Goal: Information Seeking & Learning: Learn about a topic

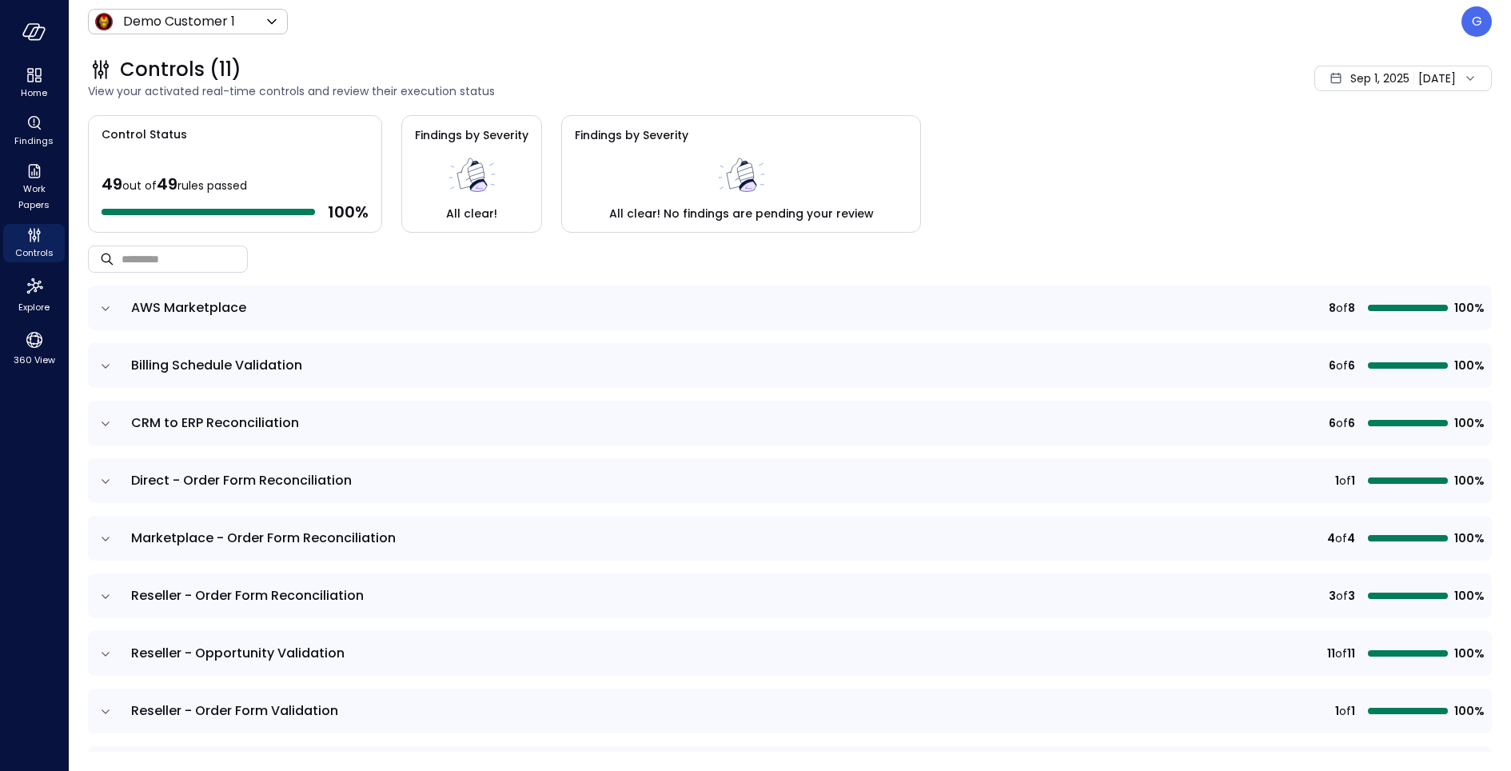
click at [1350, 79] on span "Sep 1, 2025" at bounding box center [1379, 79] width 59 height 18
click at [1362, 174] on li "Current Year [DATE]" at bounding box center [1375, 174] width 127 height 26
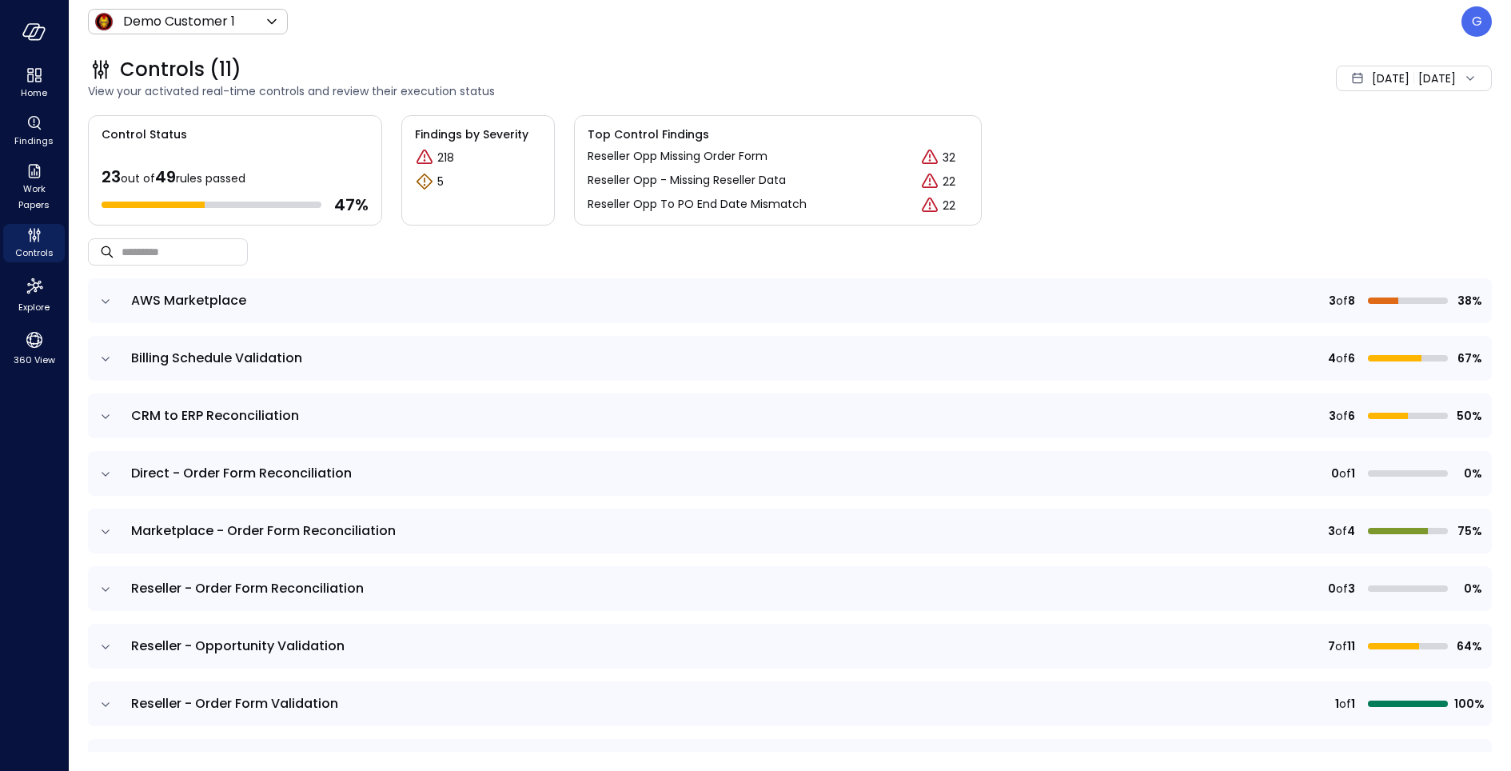
click at [110, 422] on icon "expand row" at bounding box center [106, 416] width 16 height 16
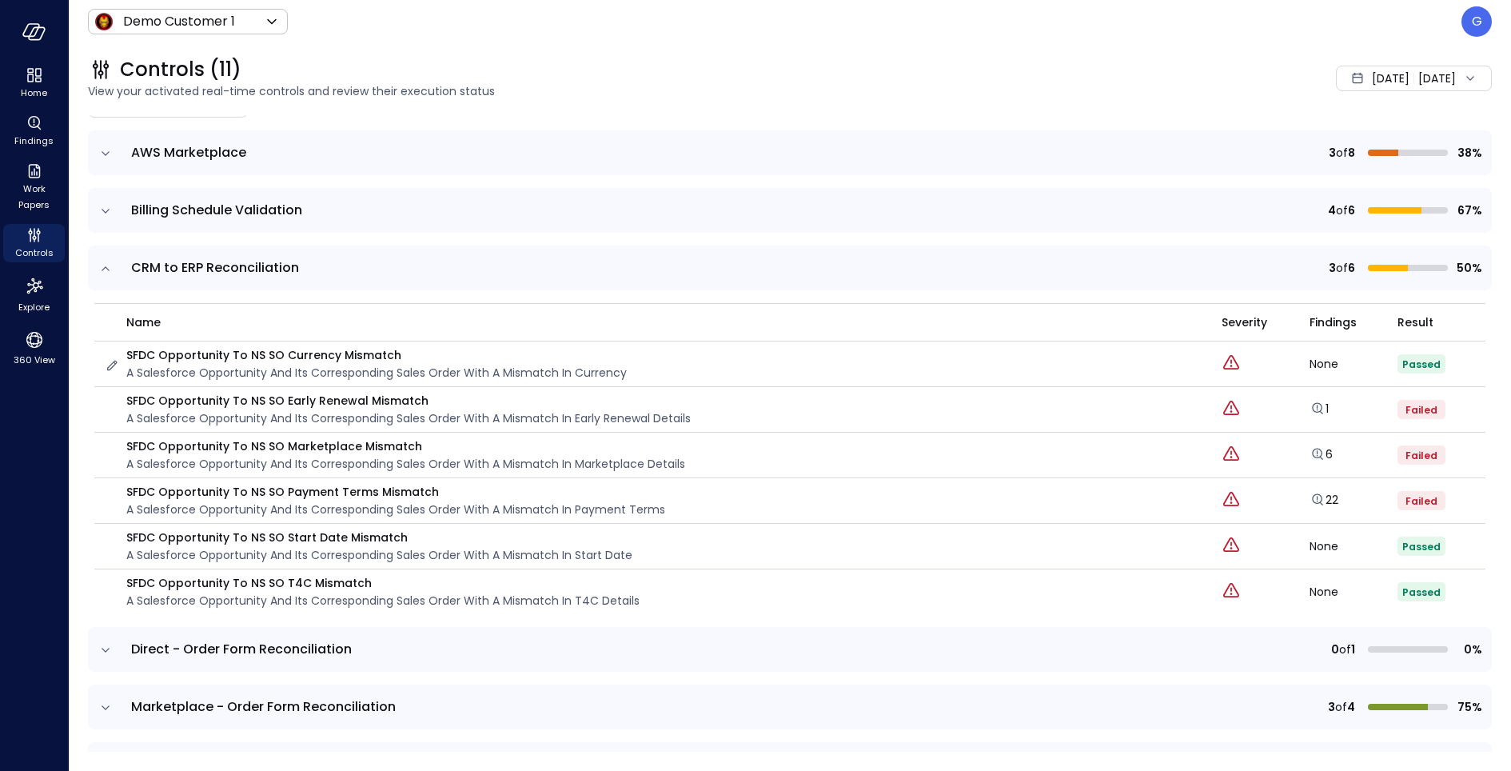
scroll to position [149, 0]
click at [113, 698] on icon "expand row" at bounding box center [106, 706] width 16 height 16
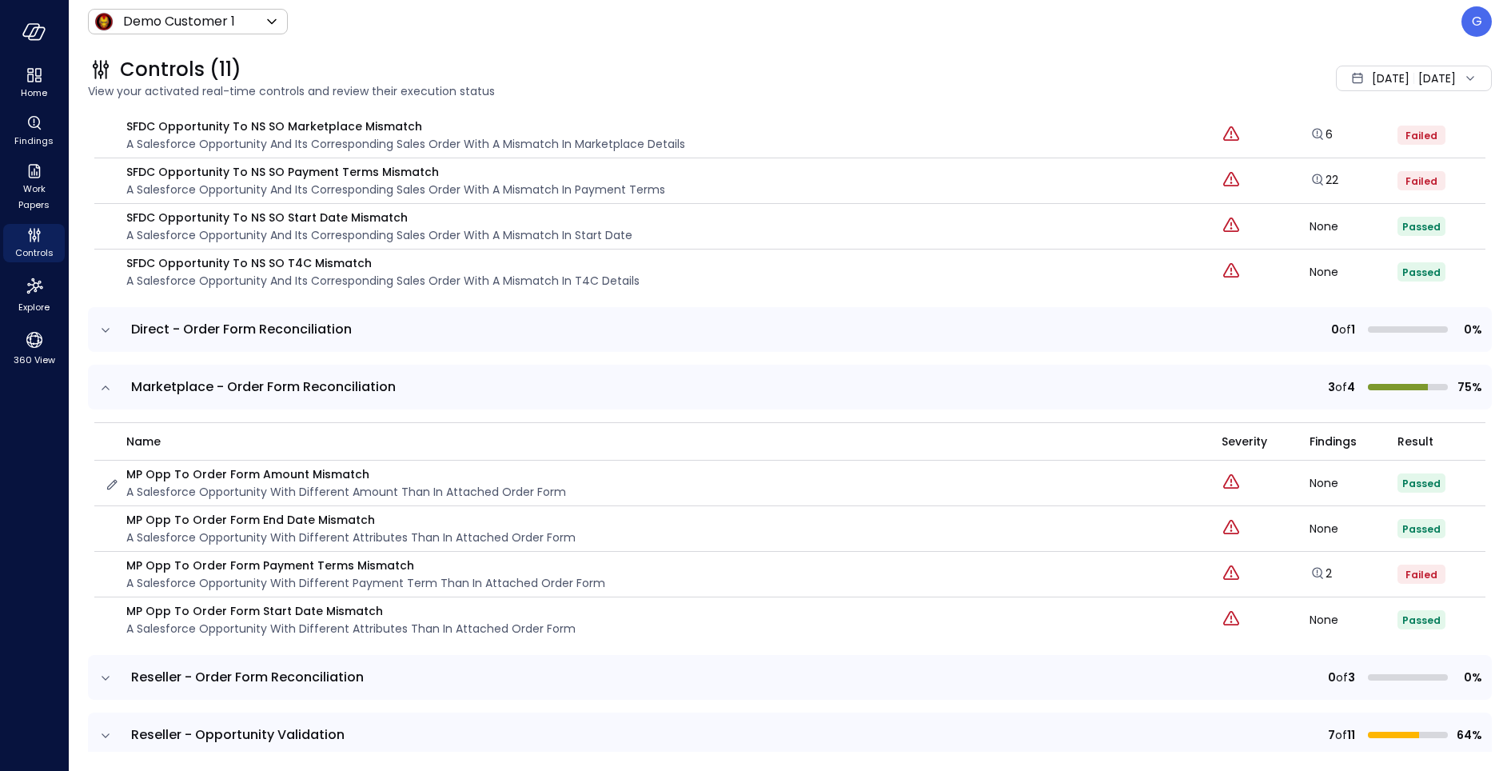
scroll to position [477, 0]
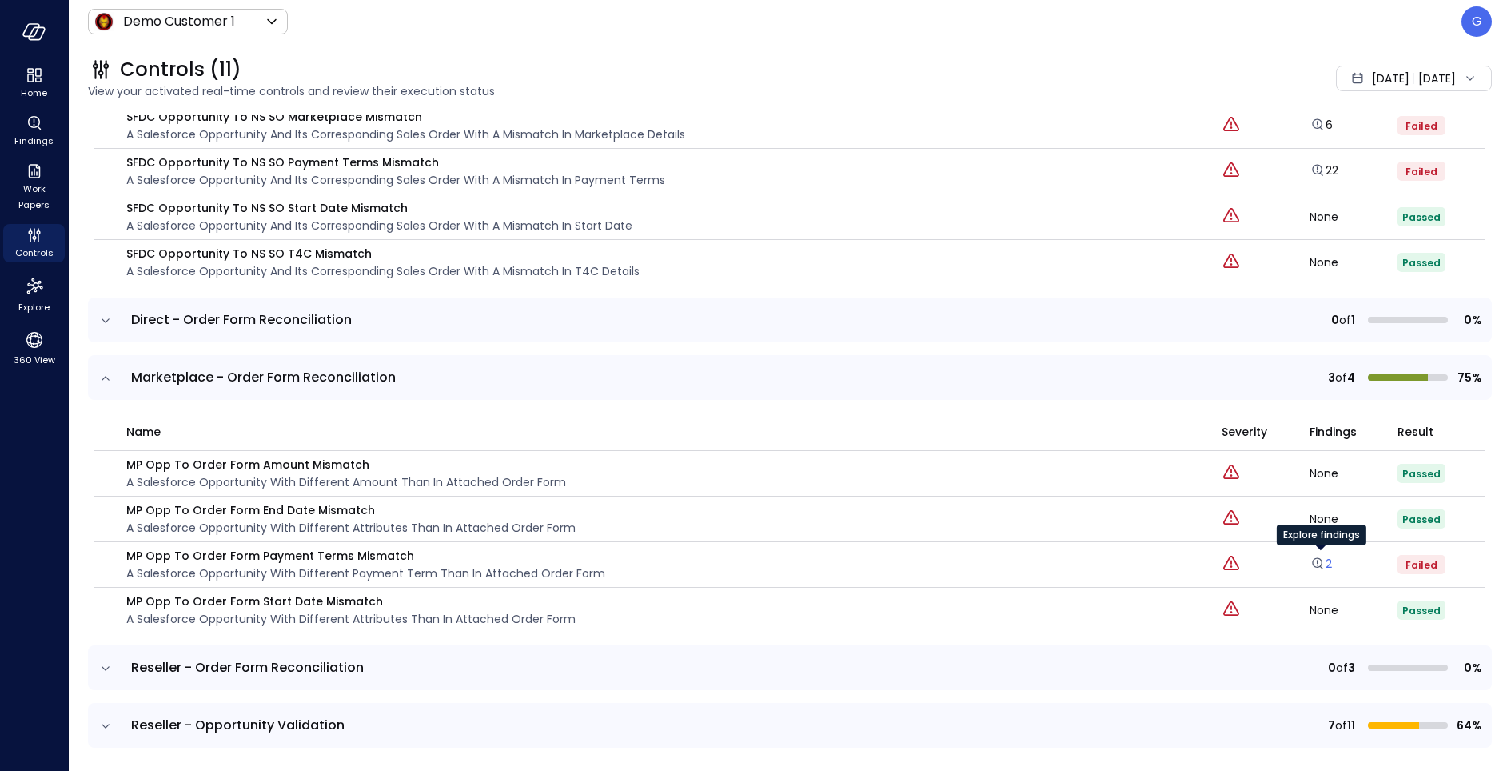
click at [1328, 562] on link "2" at bounding box center [1320, 564] width 22 height 16
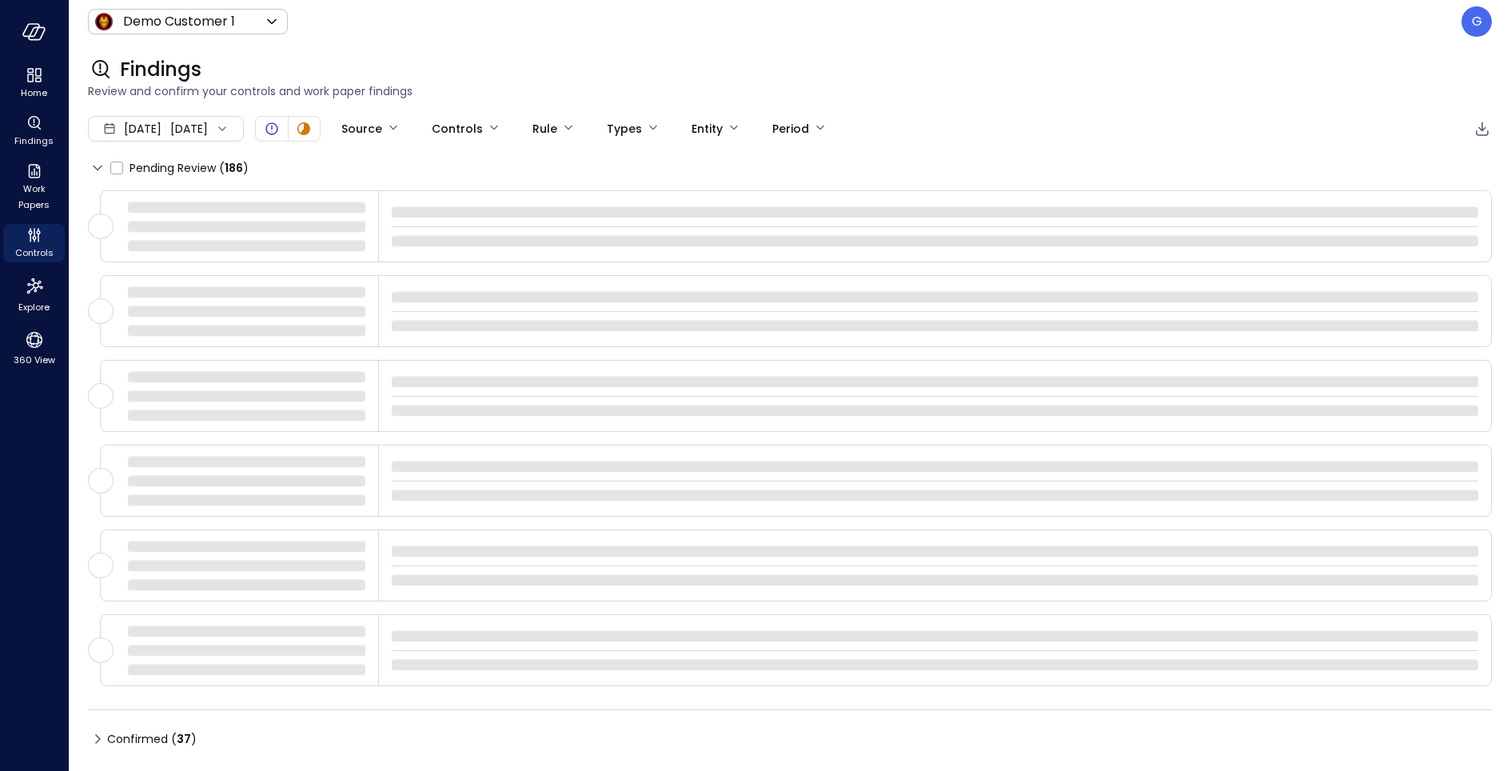
type input "****"
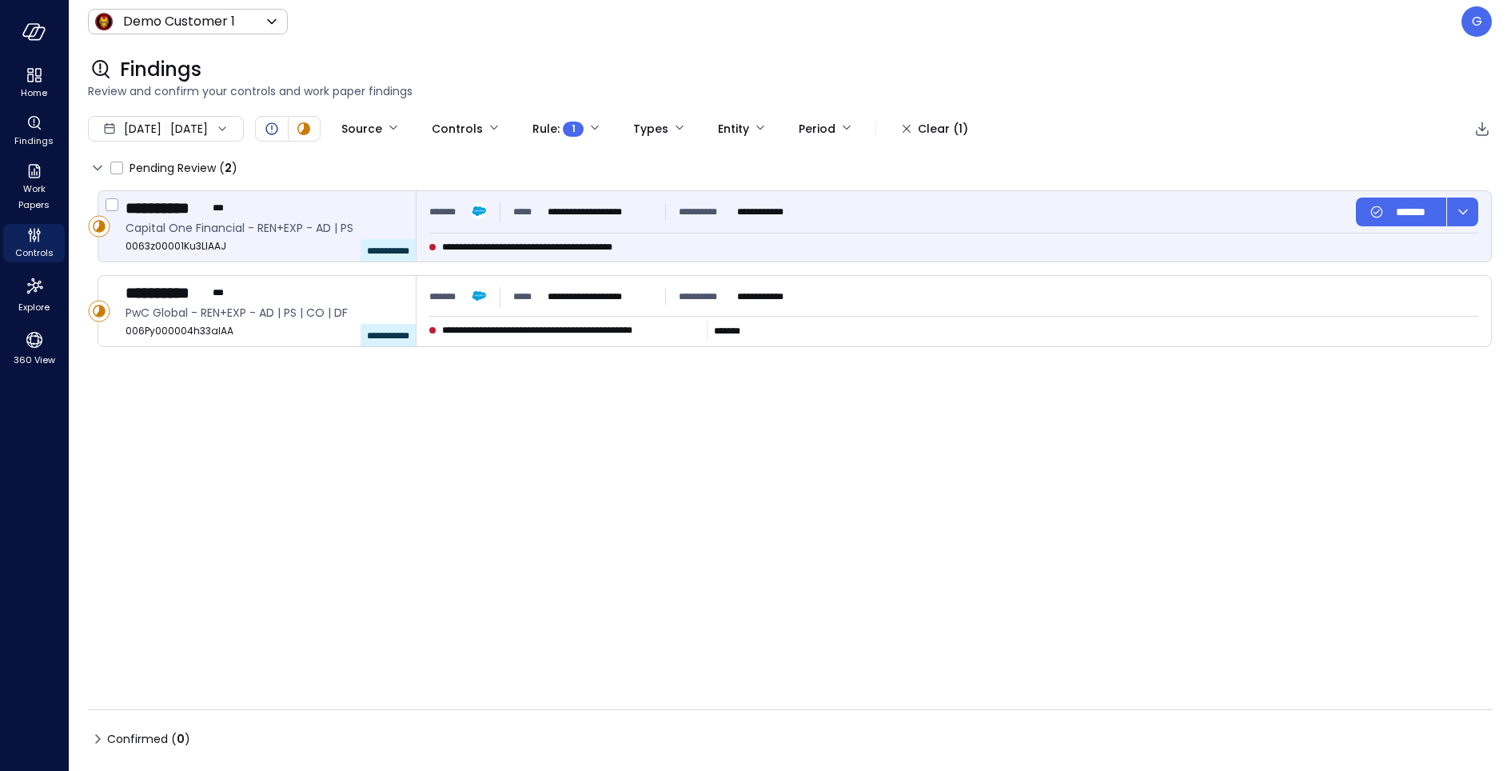
click at [915, 233] on div "**********" at bounding box center [953, 226] width 1074 height 70
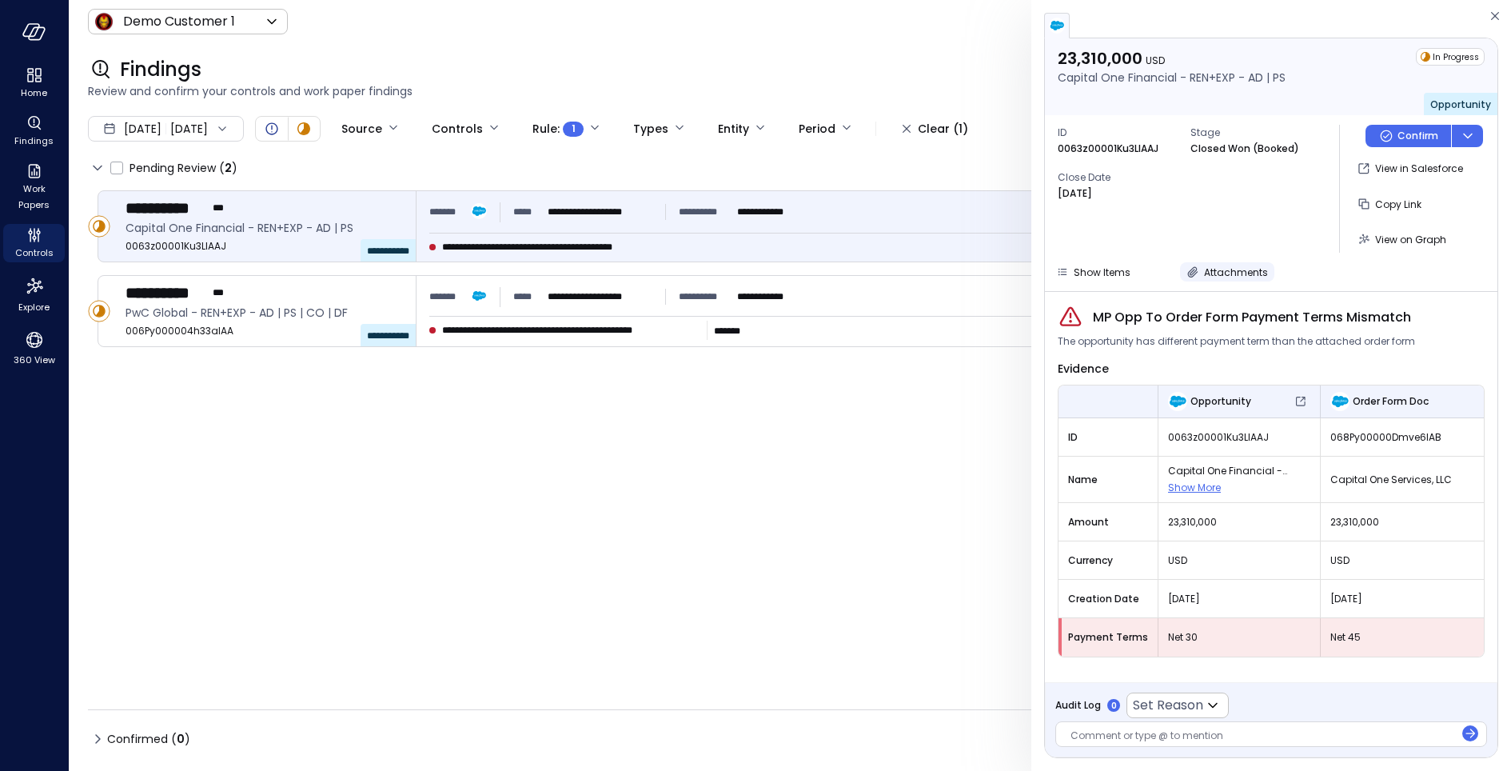
click at [1230, 269] on span "Attachments" at bounding box center [1236, 272] width 64 height 14
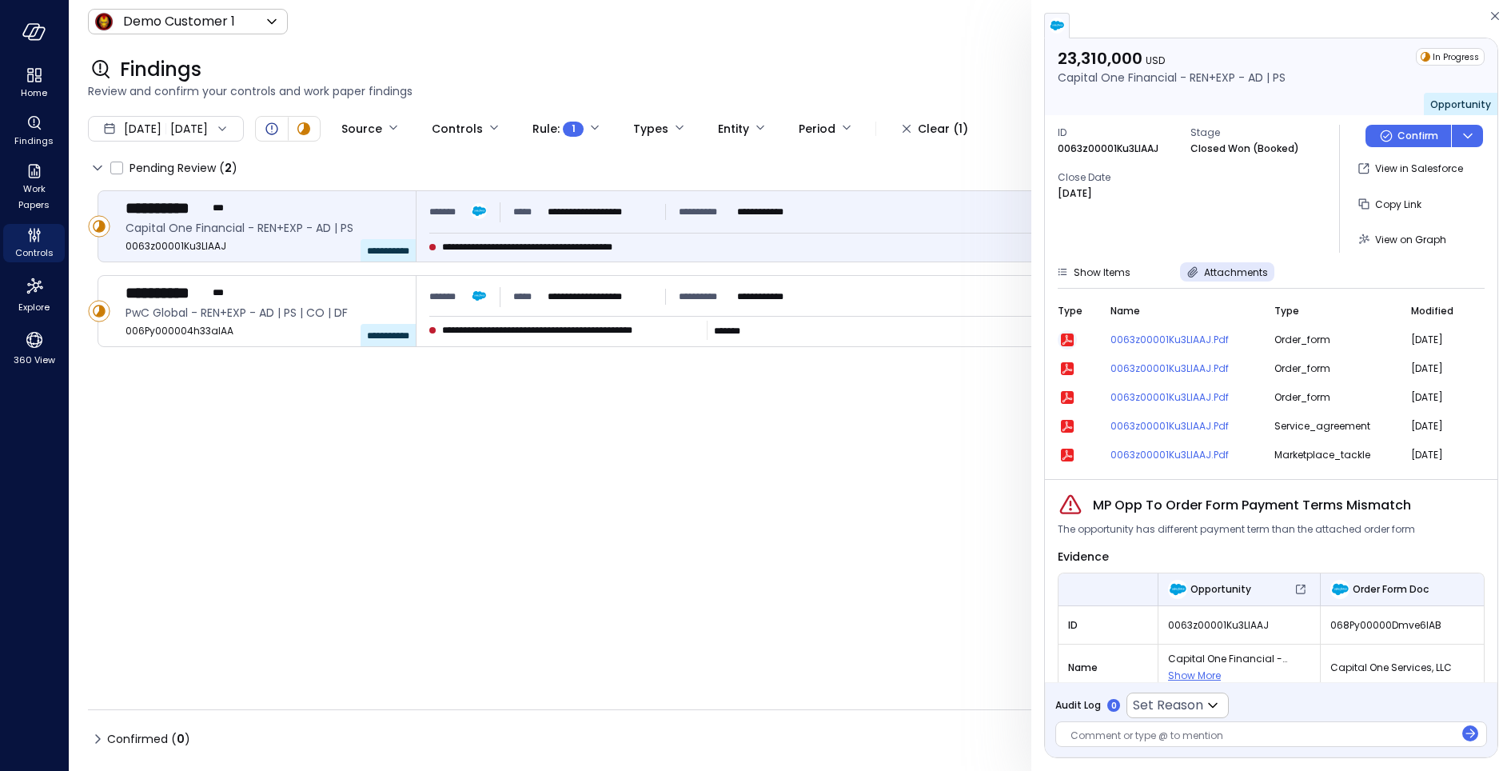
click at [1070, 335] on icon "button" at bounding box center [1067, 339] width 13 height 13
click at [1233, 269] on span "Attachments" at bounding box center [1236, 272] width 64 height 14
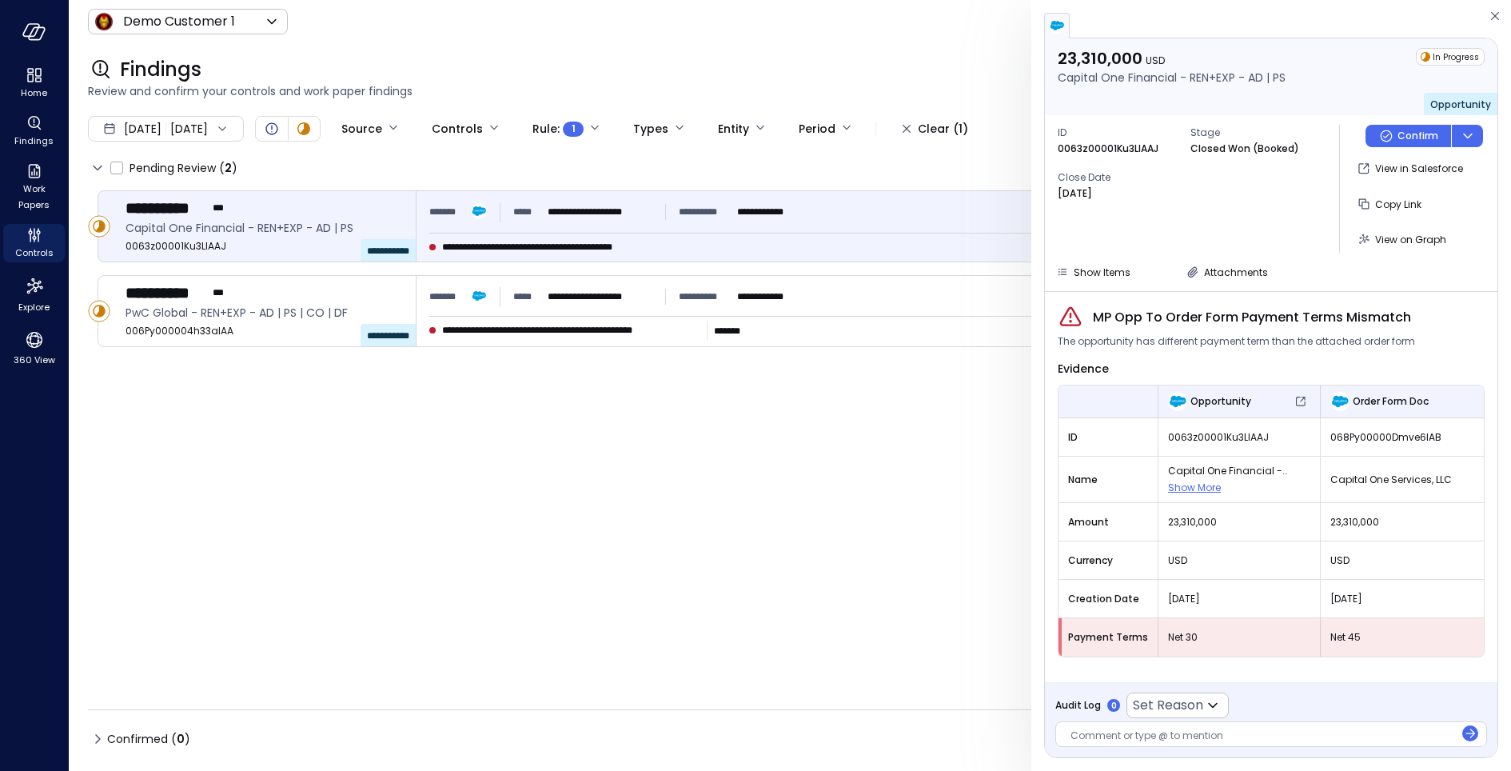
click at [1144, 740] on div at bounding box center [1262, 736] width 384 height 17
click at [1410, 243] on span "View on Graph" at bounding box center [1410, 240] width 71 height 14
